Goal: Find specific page/section: Find specific page/section

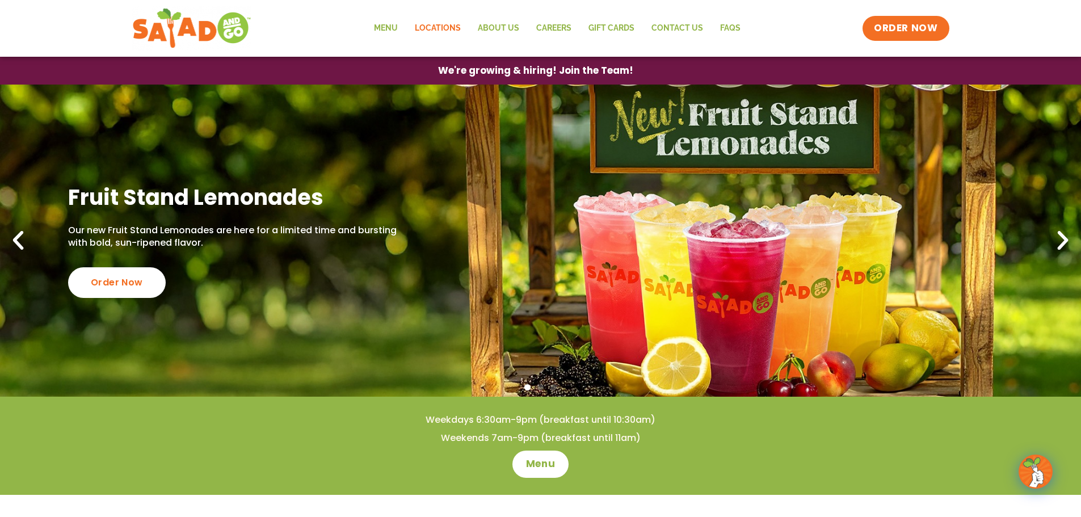
click at [446, 26] on link "Locations" at bounding box center [437, 28] width 63 height 26
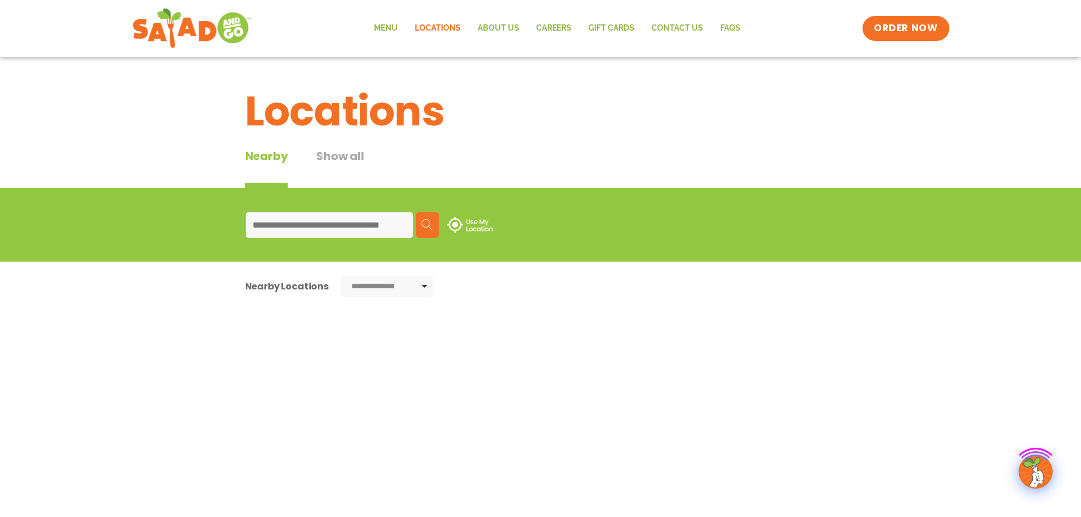
type input "**********"
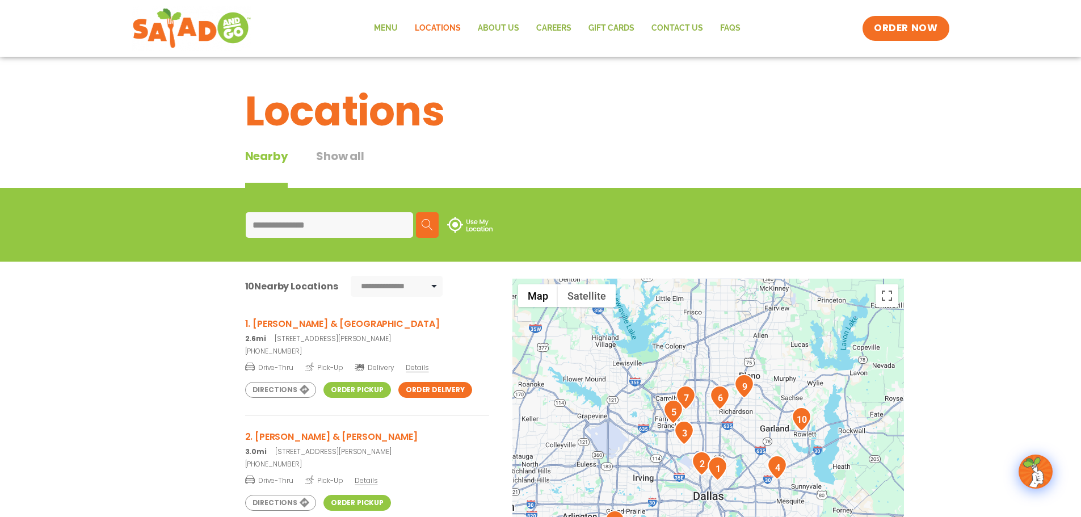
click at [301, 323] on h3 "1. Ross & Greenville" at bounding box center [367, 324] width 244 height 14
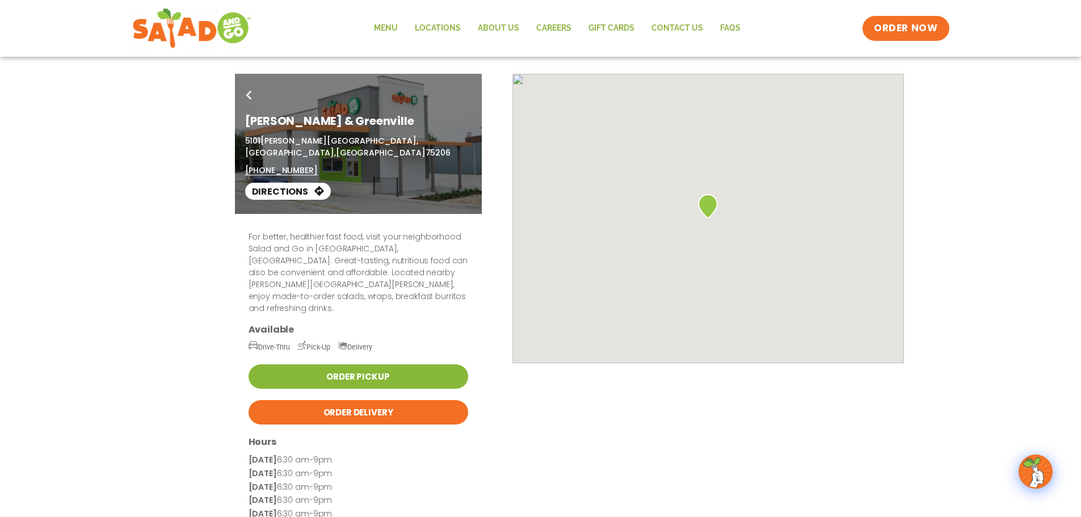
click at [350, 364] on link "Order Pickup" at bounding box center [359, 376] width 220 height 24
